Goal: Navigation & Orientation: Understand site structure

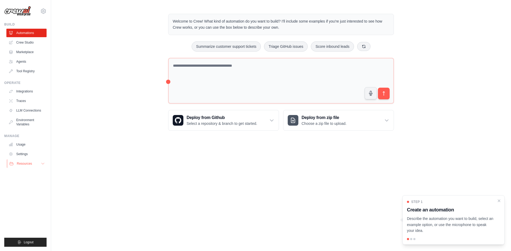
click at [29, 164] on span "Resources" at bounding box center [24, 164] width 15 height 4
click at [42, 10] on icon at bounding box center [43, 11] width 6 height 6
click at [35, 19] on div "[EMAIL_ADDRESS][DOMAIN_NAME]" at bounding box center [43, 23] width 47 height 12
click at [51, 166] on body "jackpierson3511@gmail.com Settings Build Automations Crew Studio" at bounding box center [255, 125] width 511 height 251
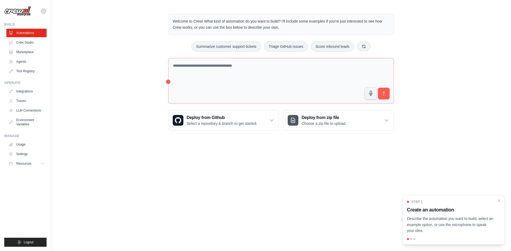
click at [43, 12] on icon at bounding box center [43, 11] width 6 height 6
click at [41, 41] on link "Settings" at bounding box center [43, 37] width 47 height 10
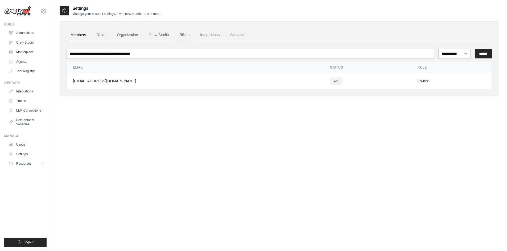
click at [182, 37] on link "Billing" at bounding box center [184, 35] width 18 height 14
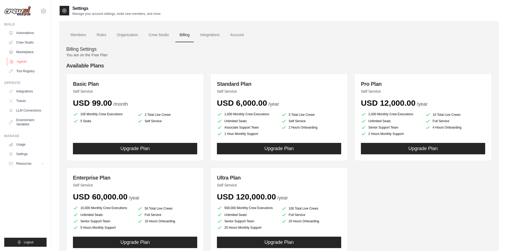
click at [24, 59] on link "Agents" at bounding box center [27, 61] width 40 height 9
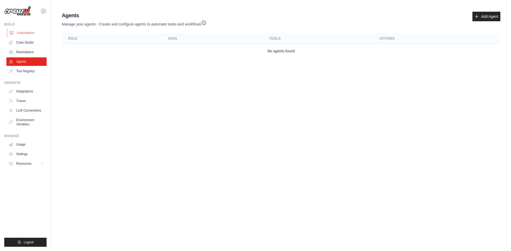
click at [26, 33] on link "Automations" at bounding box center [27, 33] width 40 height 9
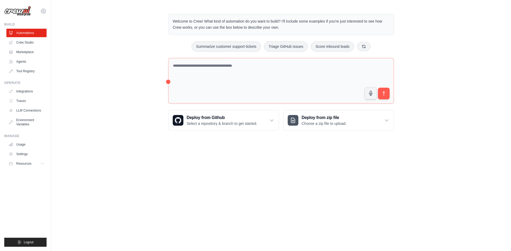
click at [102, 114] on div "Welcome to Crew! What kind of automation do you want to build? I'll include som…" at bounding box center [280, 72] width 459 height 134
click at [32, 68] on link "Tool Registry" at bounding box center [27, 71] width 40 height 9
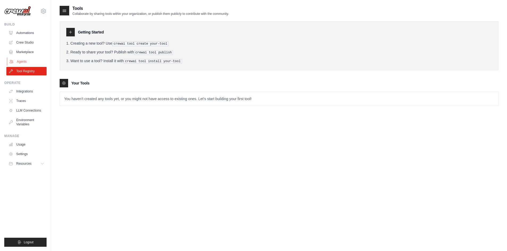
click at [30, 62] on link "Agents" at bounding box center [27, 61] width 40 height 9
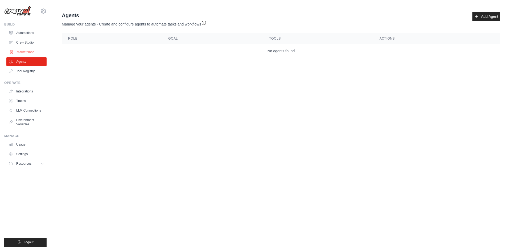
click at [27, 49] on link "Marketplace" at bounding box center [27, 52] width 40 height 9
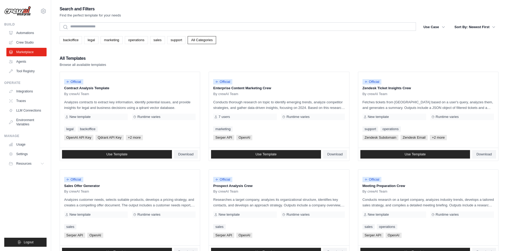
click at [27, 40] on link "Crew Studio" at bounding box center [26, 42] width 40 height 9
